Goal: Information Seeking & Learning: Learn about a topic

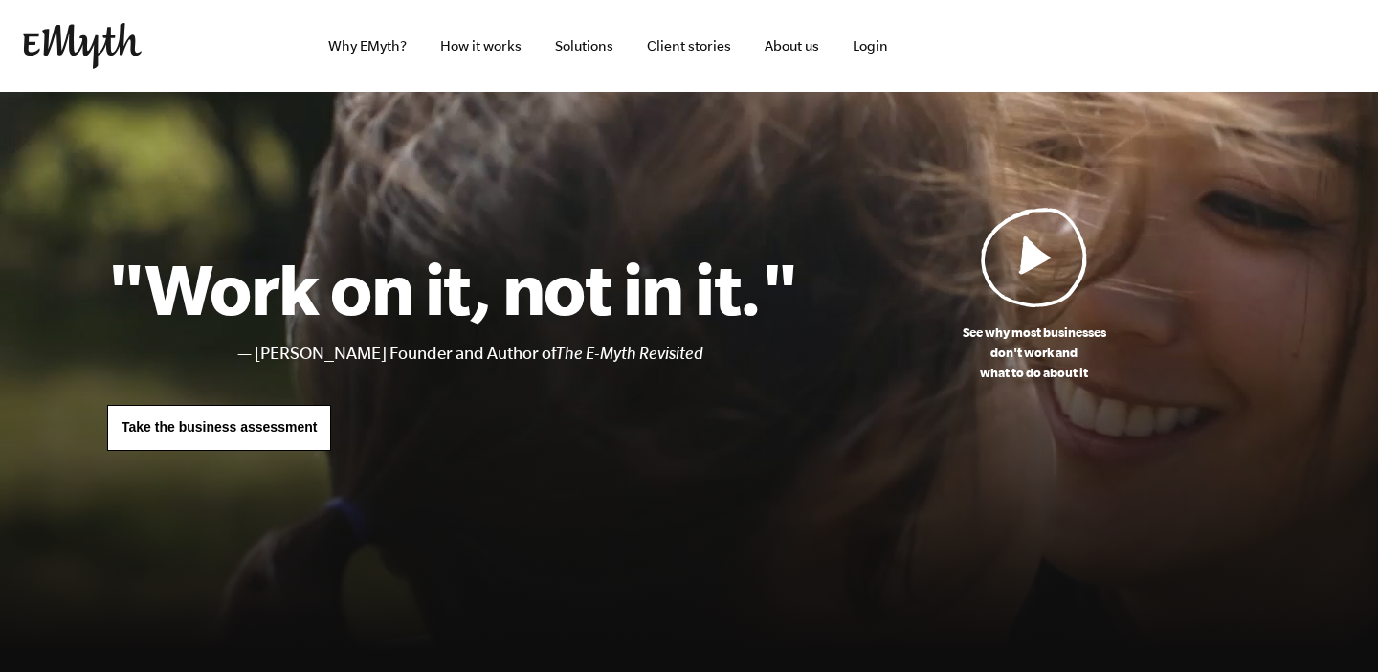
scroll to position [17, 0]
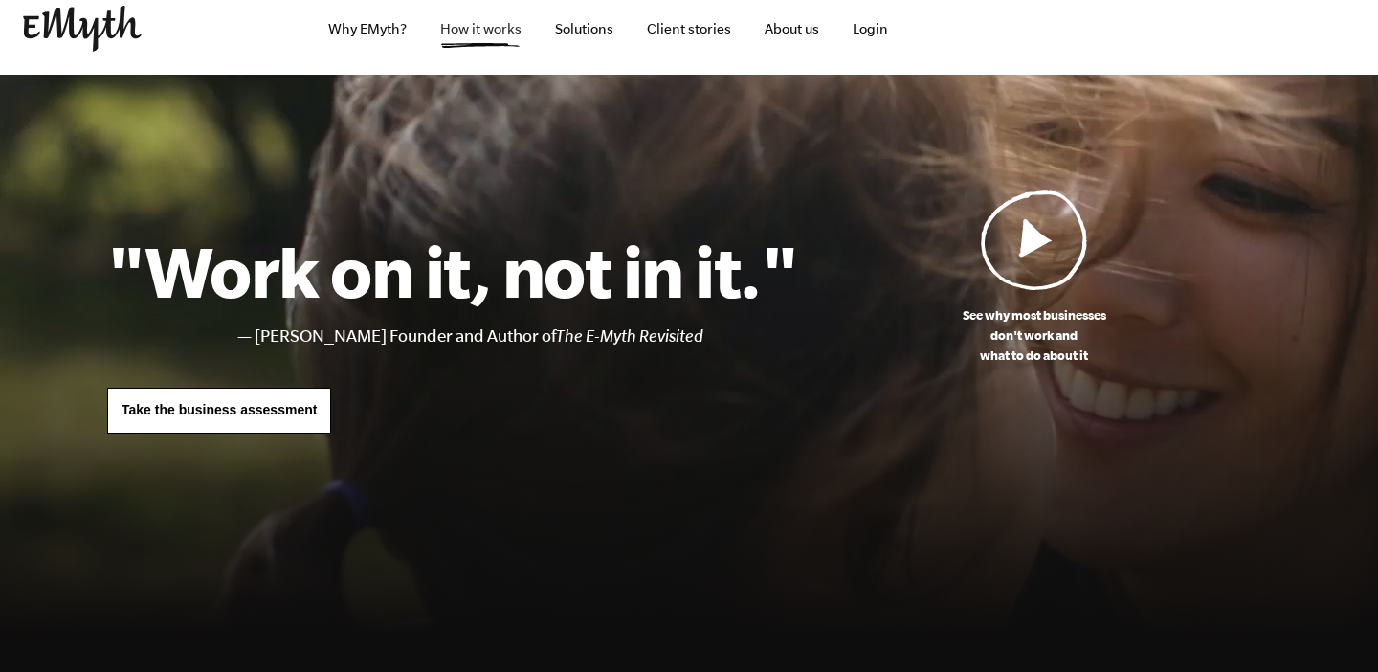
click at [475, 24] on link "How it works" at bounding box center [481, 29] width 112 height 92
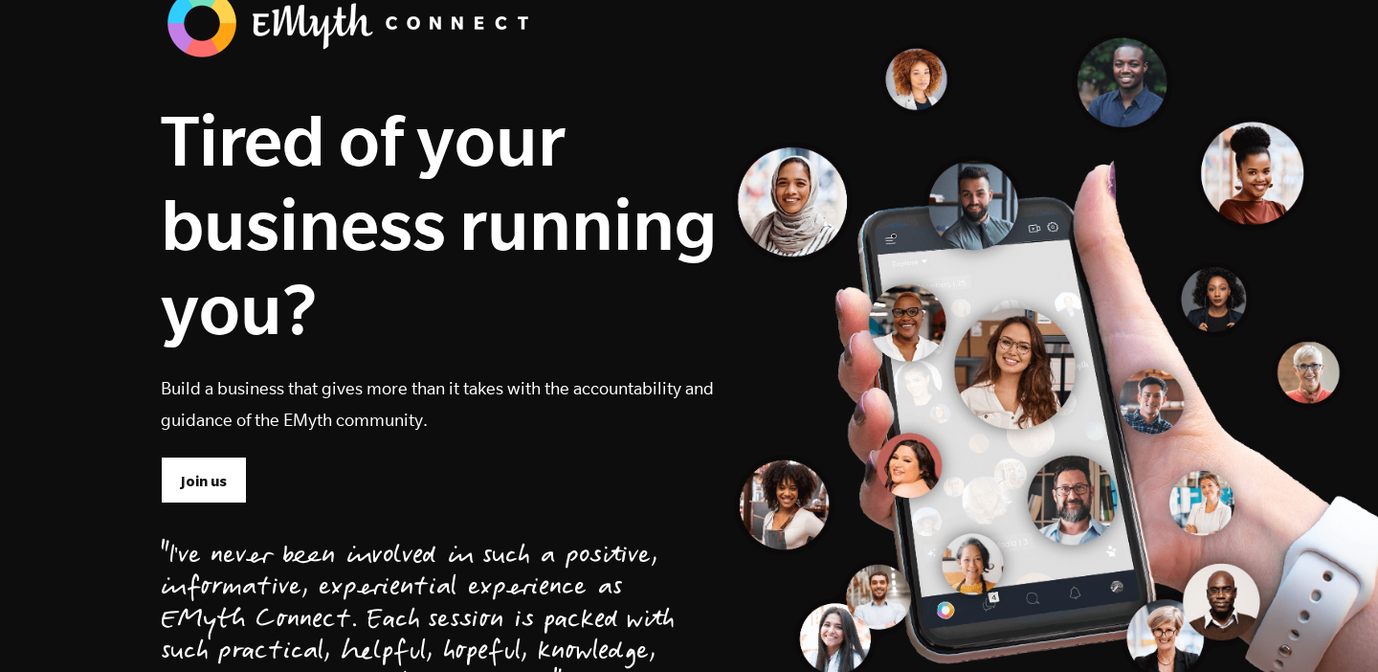
scroll to position [131, 0]
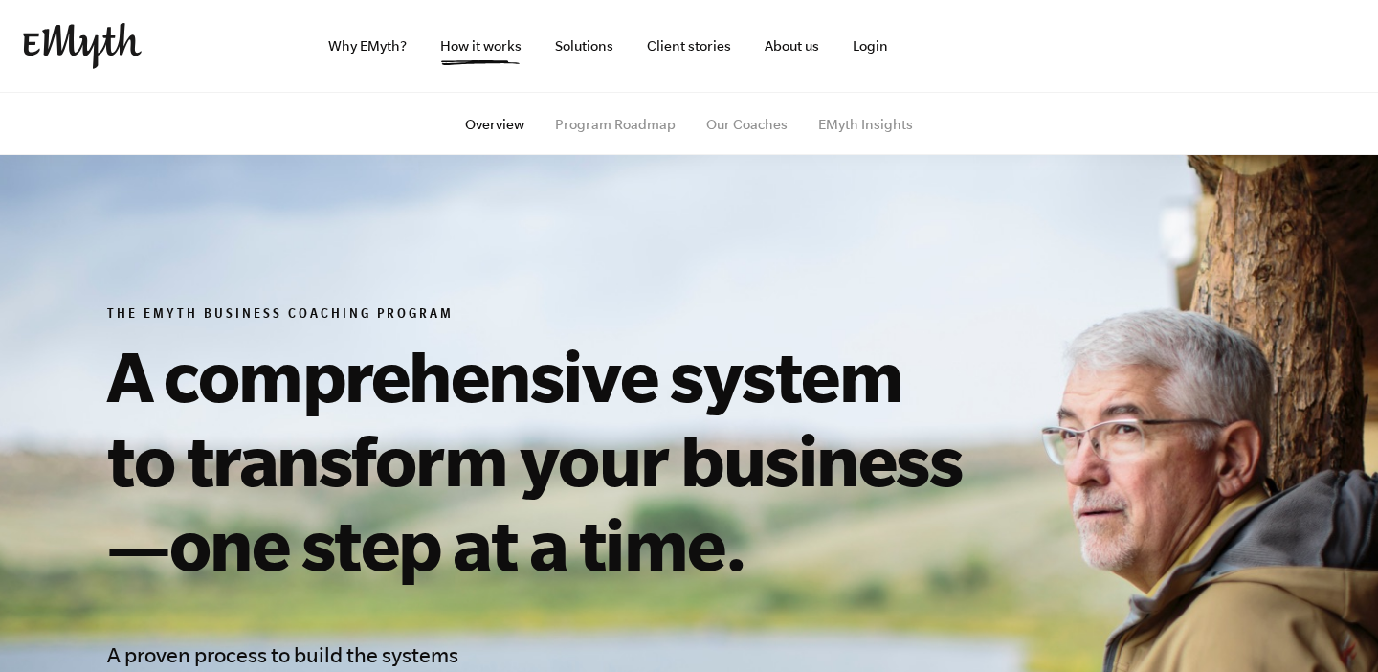
click at [584, 54] on link "Solutions" at bounding box center [584, 46] width 89 height 92
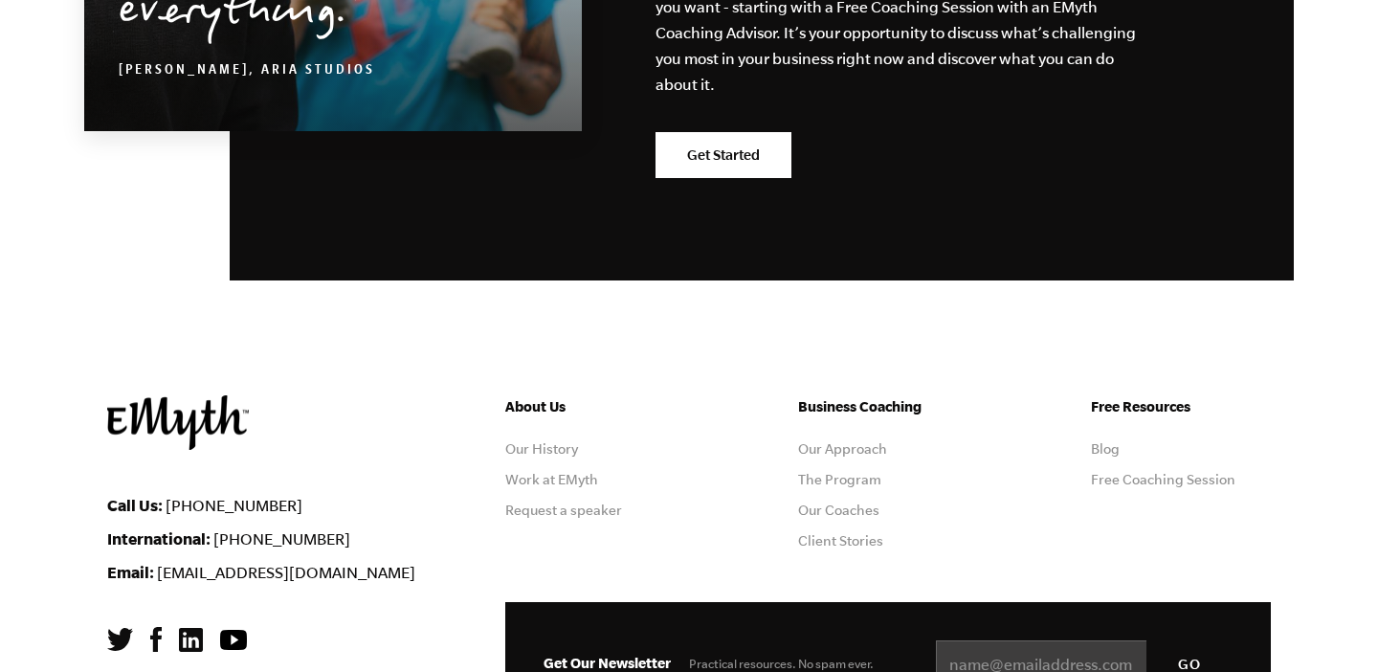
scroll to position [9642, 0]
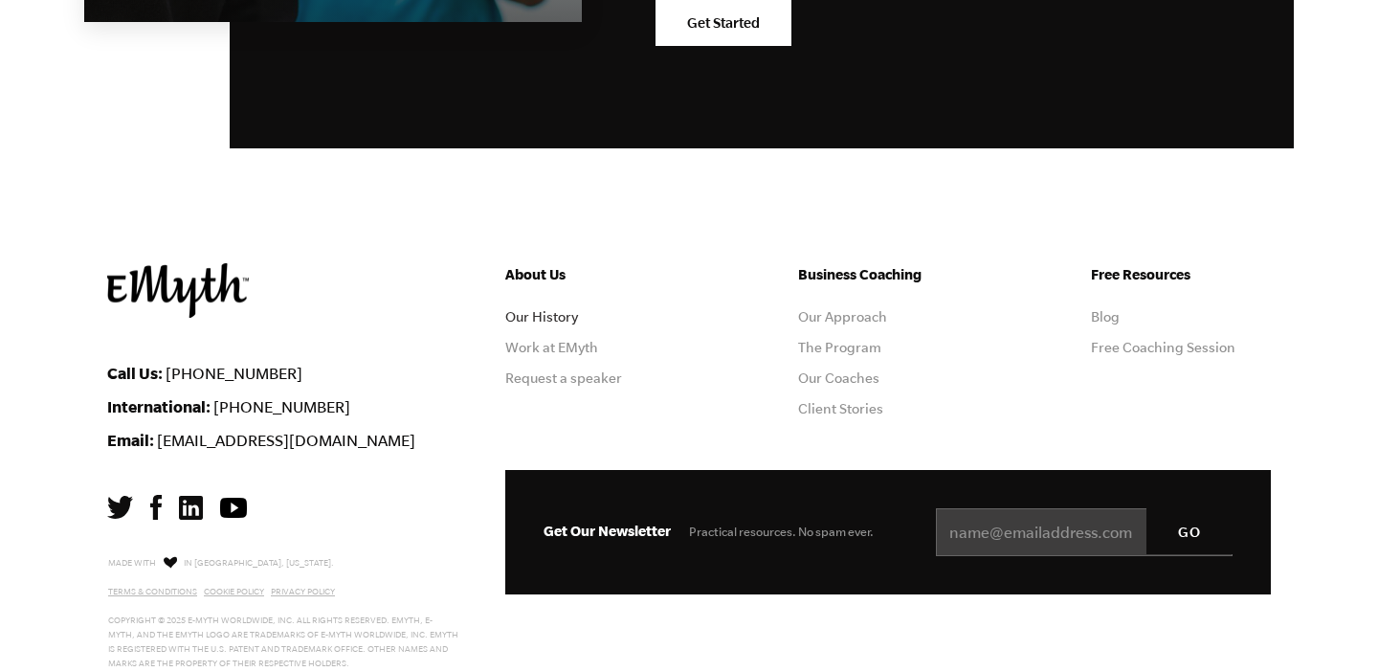
click at [519, 309] on link "Our History" at bounding box center [541, 316] width 73 height 15
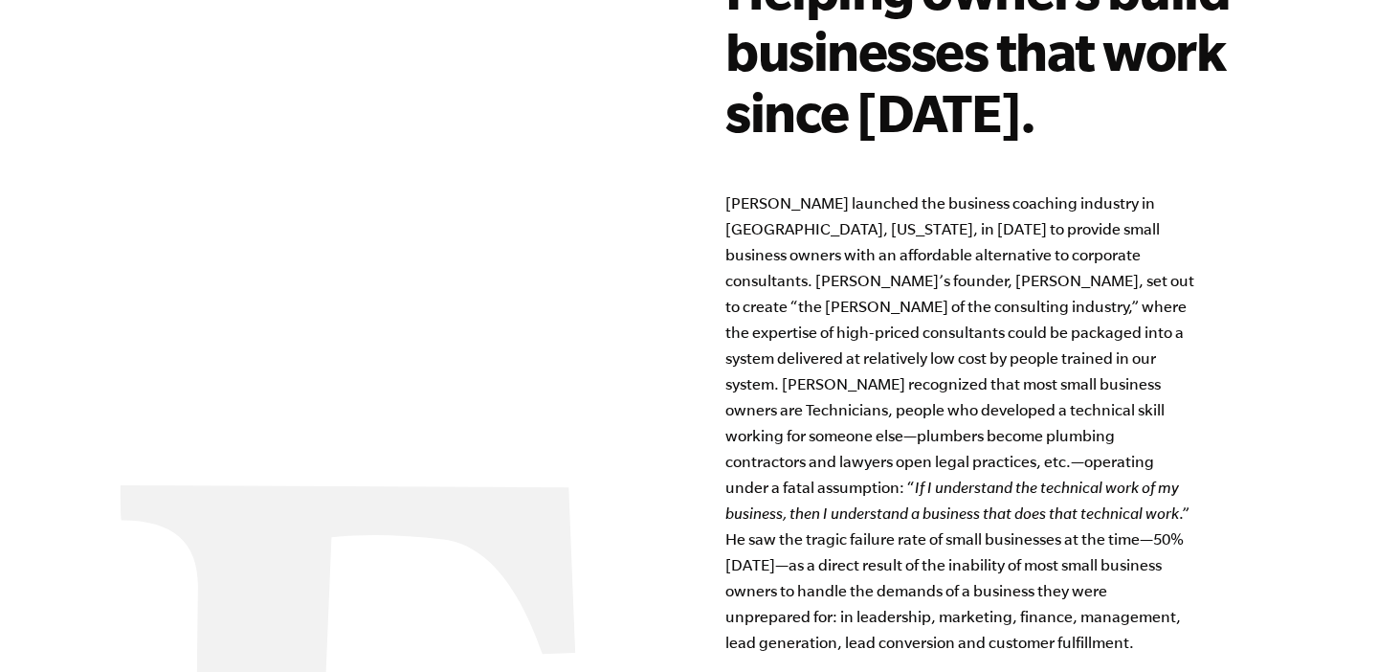
scroll to position [1309, 0]
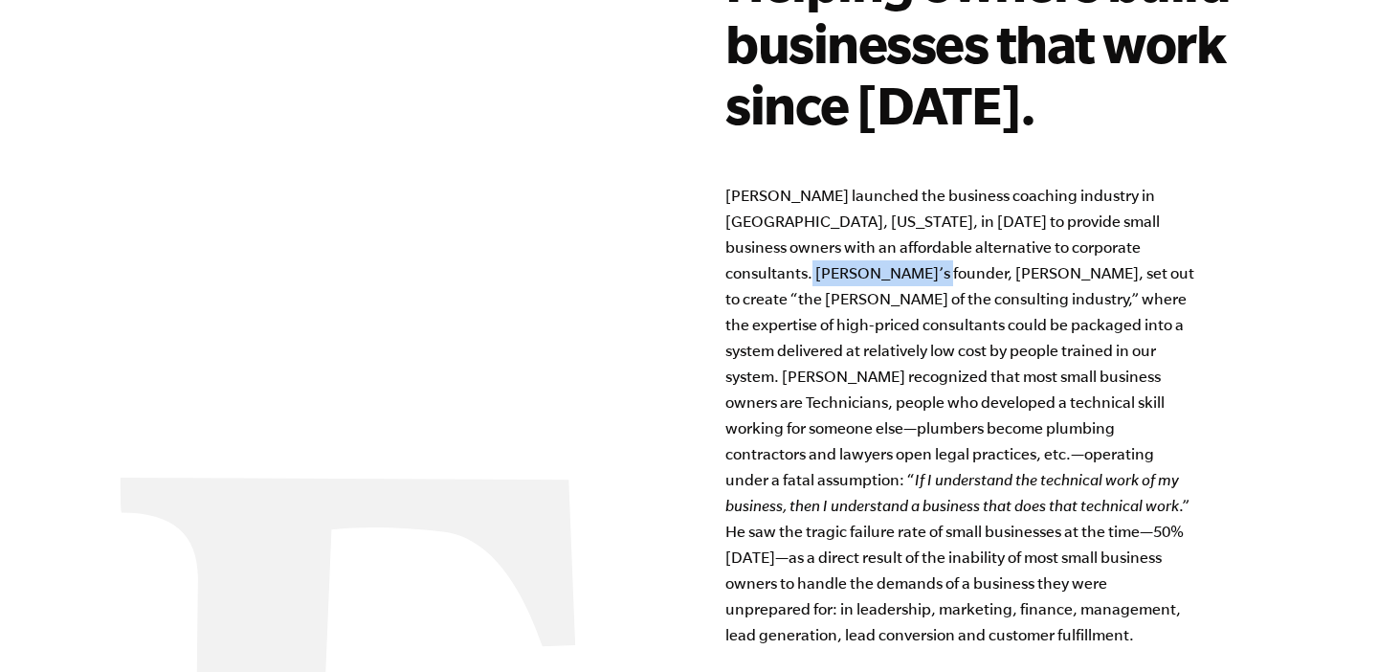
drag, startPoint x: 729, startPoint y: 272, endPoint x: 850, endPoint y: 275, distance: 120.6
click at [850, 275] on p "EMyth launched the business coaching industry in San Mateo, California, in 1977…" at bounding box center [960, 557] width 469 height 749
copy p "Michael E. Gerber"
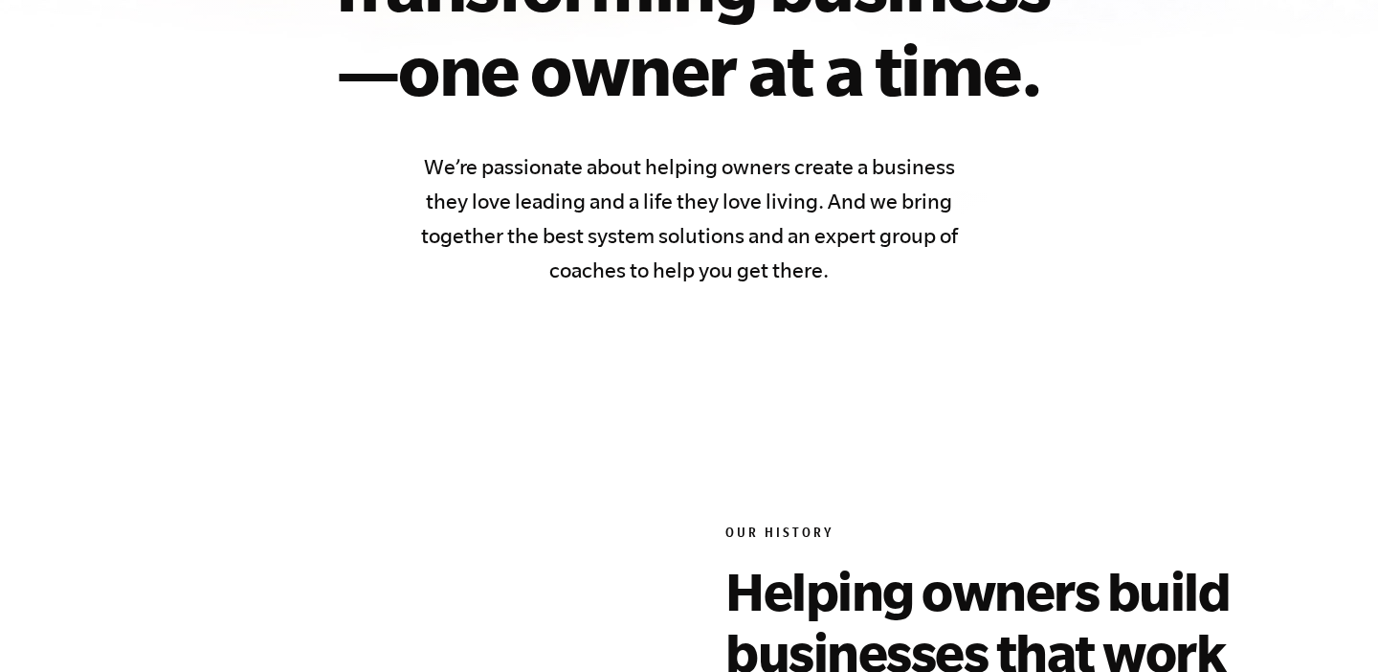
scroll to position [0, 0]
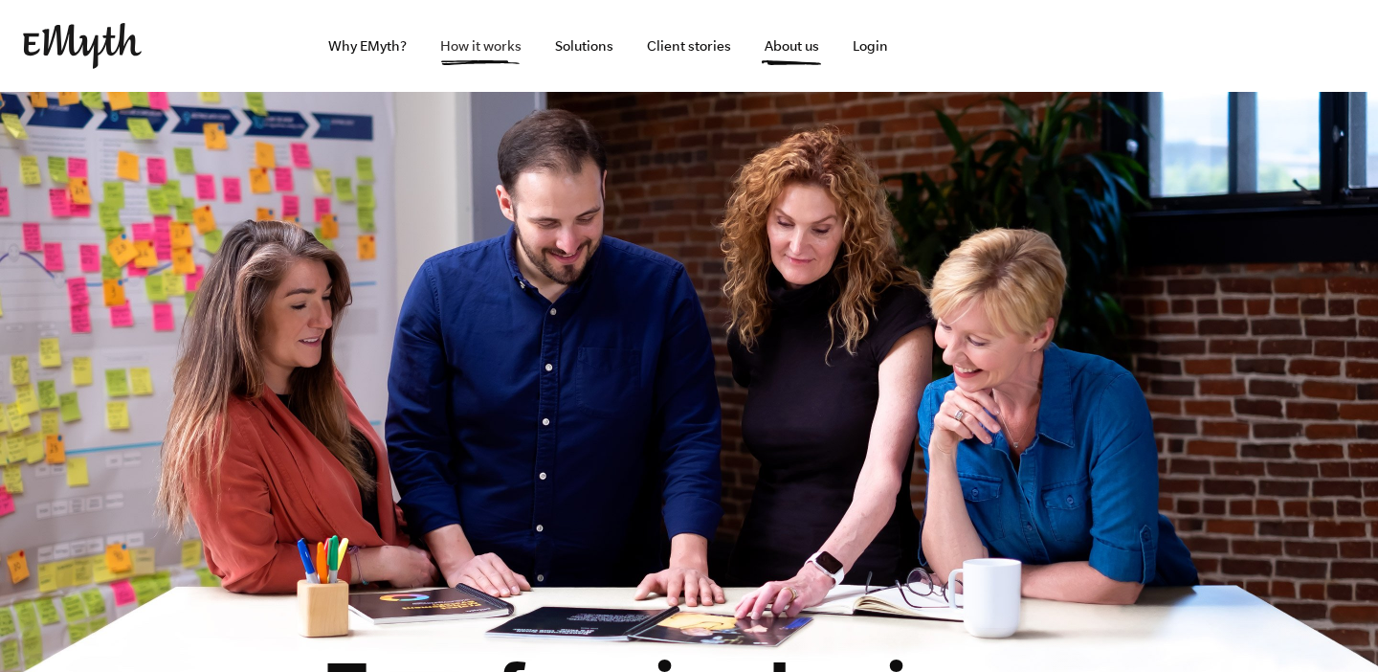
click at [464, 51] on link "How it works" at bounding box center [481, 46] width 112 height 92
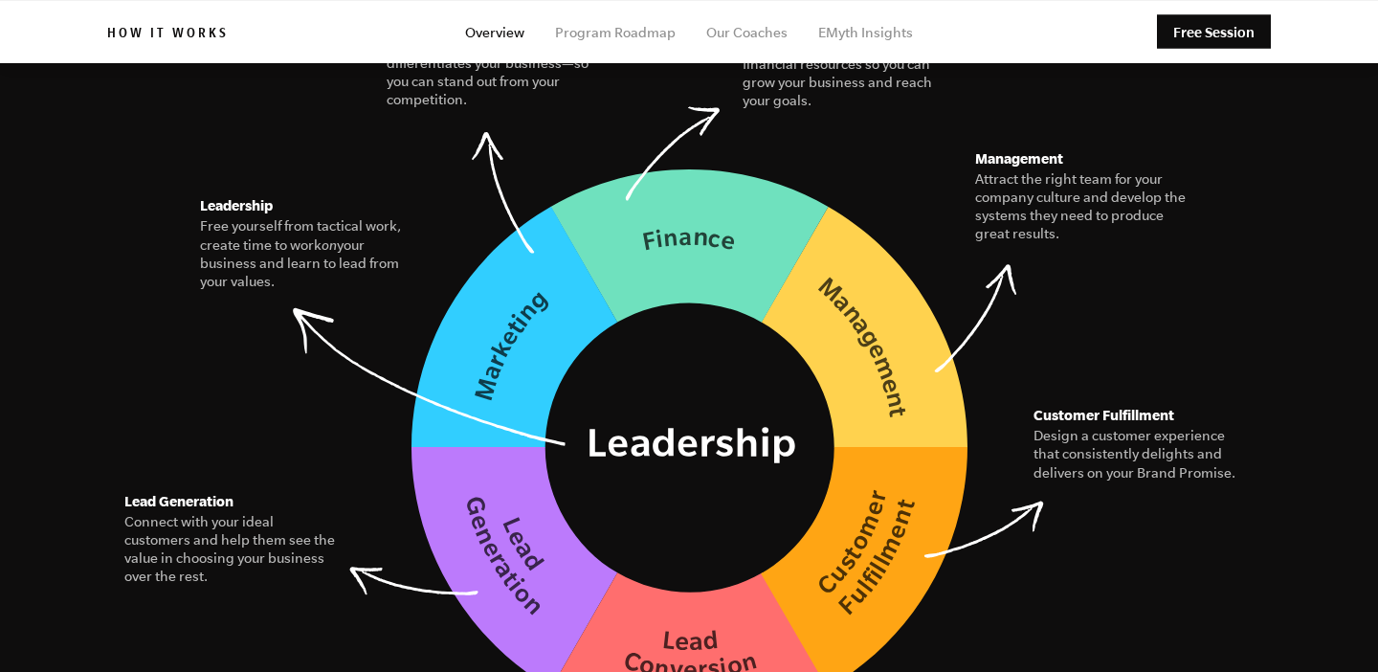
scroll to position [2762, 0]
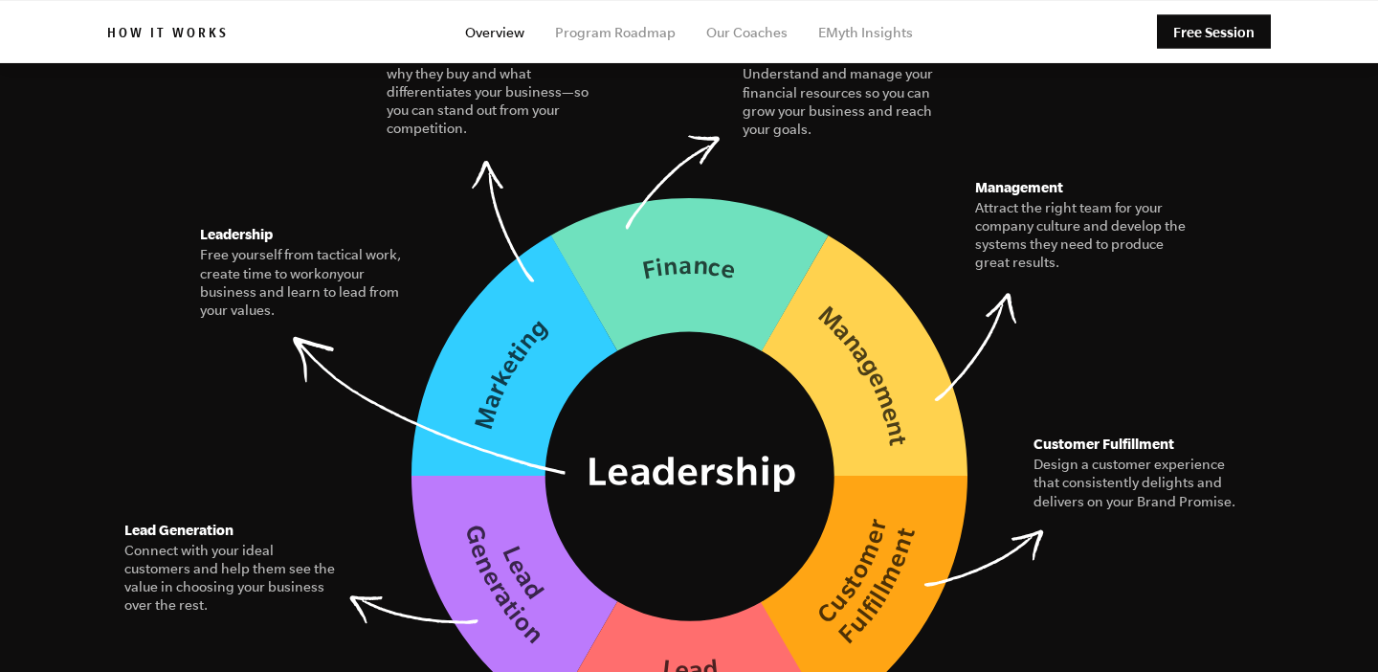
click at [1018, 199] on figcaption "Attract the right team for your company culture and develop the systems they ne…" at bounding box center [1082, 236] width 214 height 74
drag, startPoint x: 976, startPoint y: 177, endPoint x: 1103, endPoint y: 184, distance: 126.5
click at [1103, 199] on figcaption "Attract the right team for your company culture and develop the systems they ne…" at bounding box center [1082, 236] width 214 height 74
click at [1055, 199] on figcaption "Attract the right team for your company culture and develop the systems they ne…" at bounding box center [1082, 236] width 214 height 74
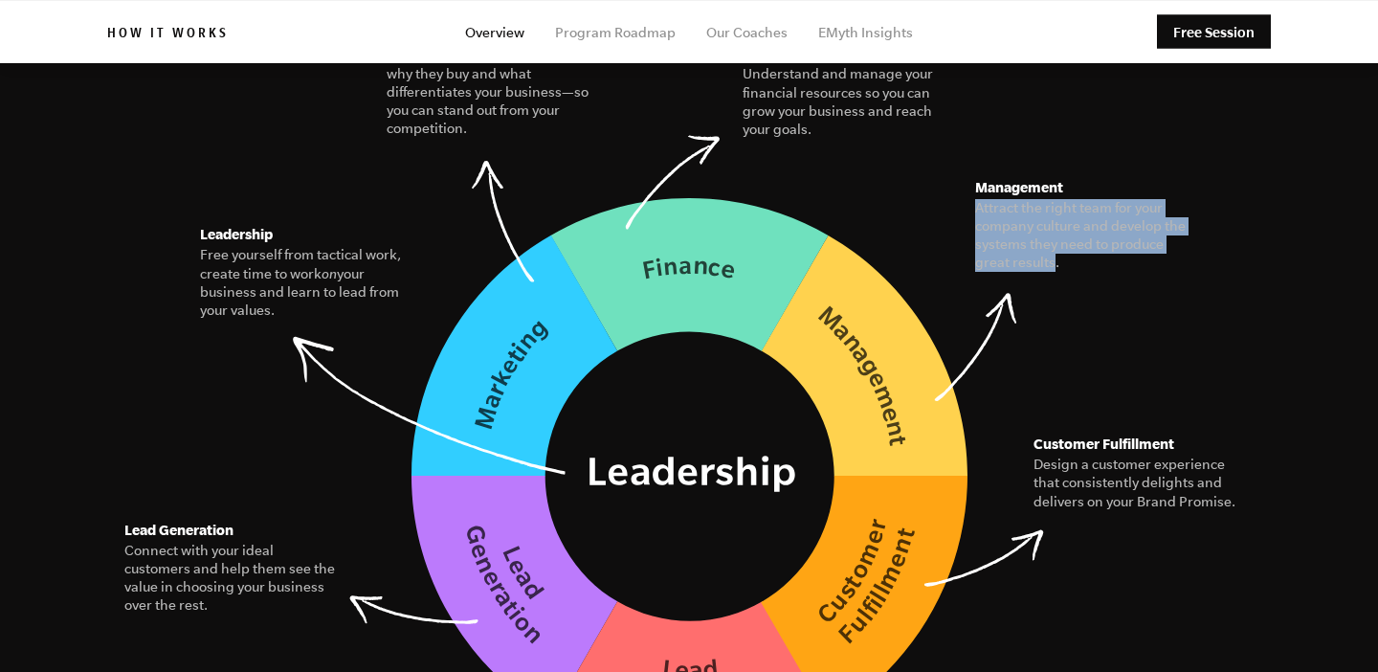
drag, startPoint x: 978, startPoint y: 175, endPoint x: 1053, endPoint y: 224, distance: 89.2
click at [1053, 224] on figcaption "Attract the right team for your company culture and develop the systems they ne…" at bounding box center [1082, 236] width 214 height 74
copy figcaption "Attract the right team for your company culture and develop the systems they ne…"
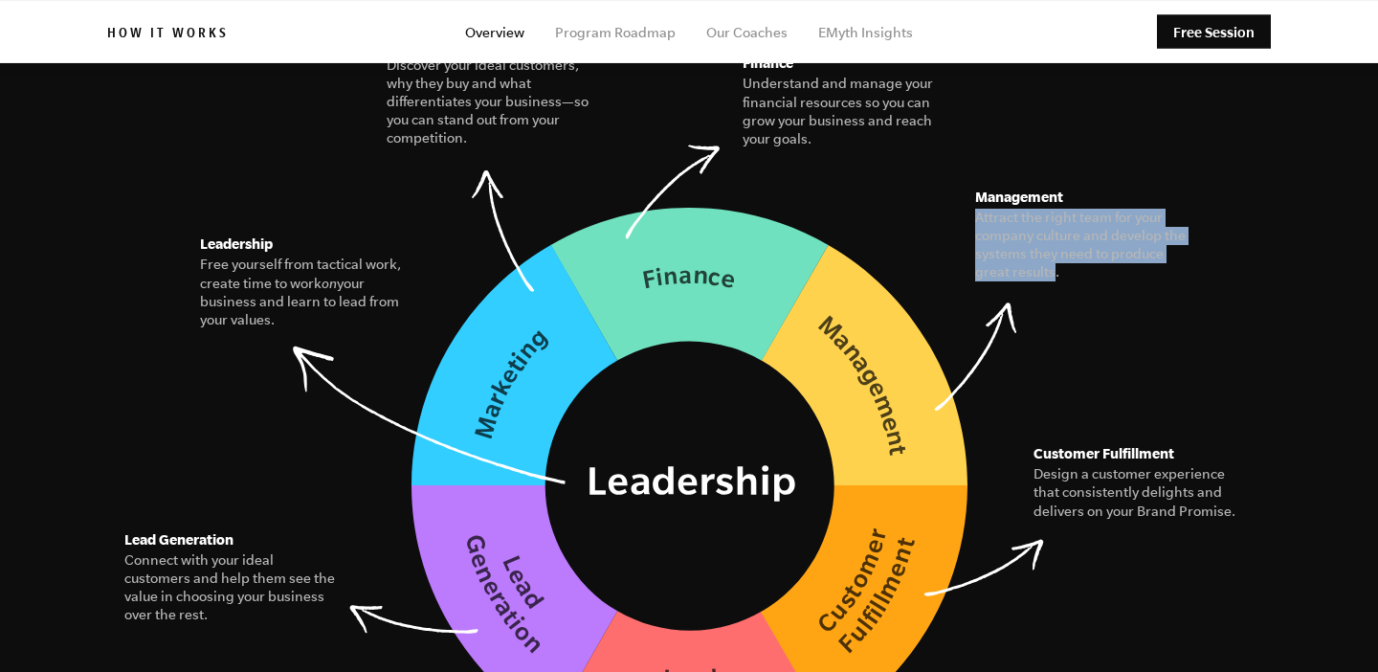
scroll to position [2755, 0]
